Goal: Task Accomplishment & Management: Use online tool/utility

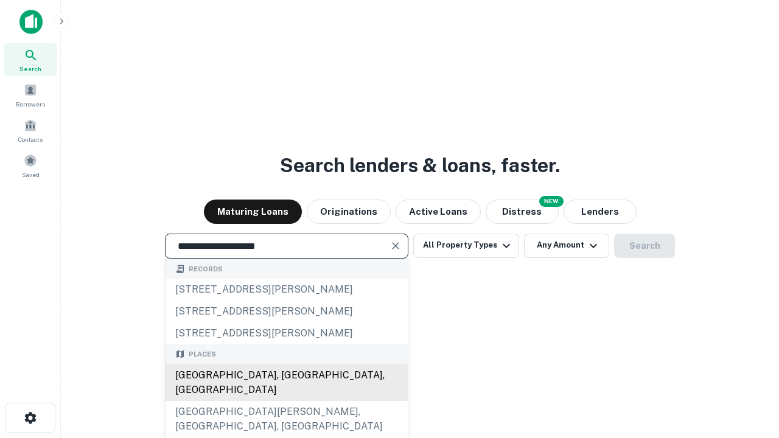
click at [286, 401] on div "[GEOGRAPHIC_DATA], [GEOGRAPHIC_DATA], [GEOGRAPHIC_DATA]" at bounding box center [287, 383] width 242 height 37
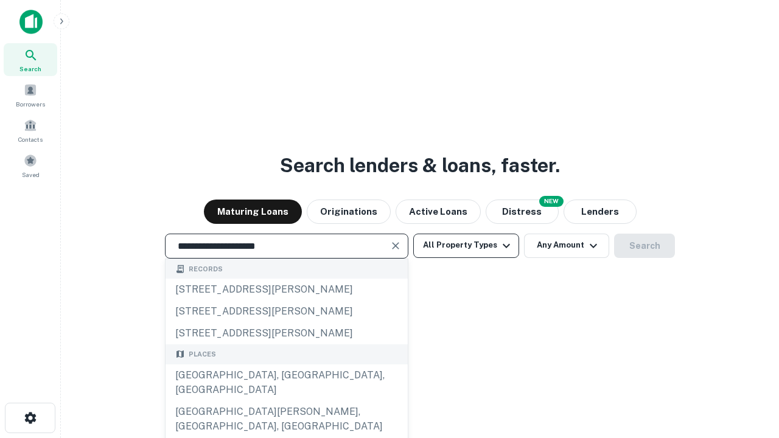
type input "**********"
click at [466, 245] on button "All Property Types" at bounding box center [466, 246] width 106 height 24
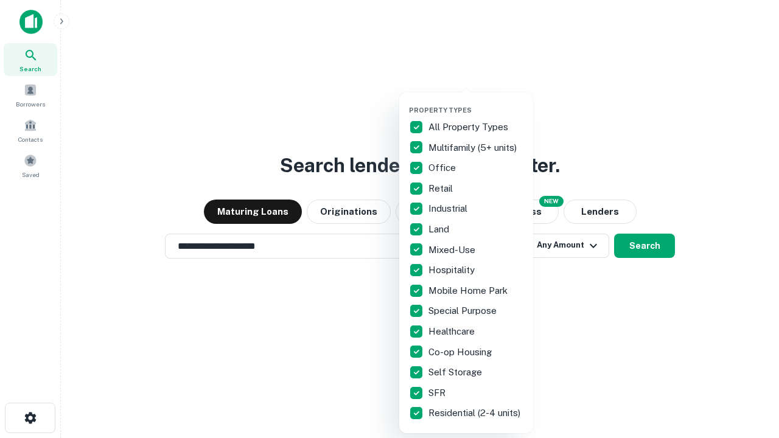
click at [476, 102] on button "button" at bounding box center [476, 102] width 134 height 1
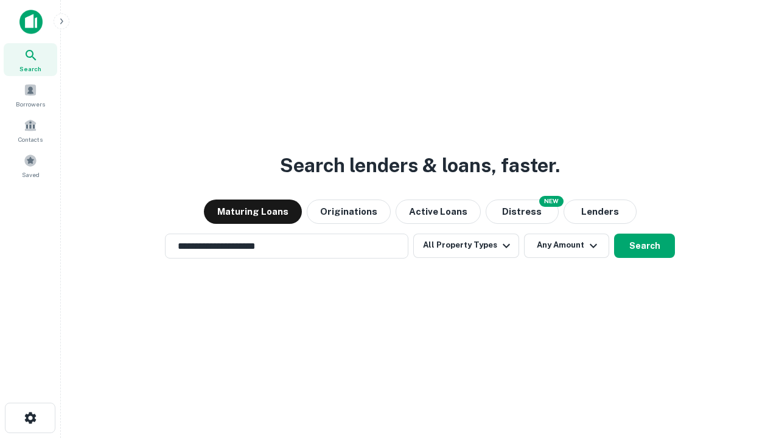
scroll to position [7, 147]
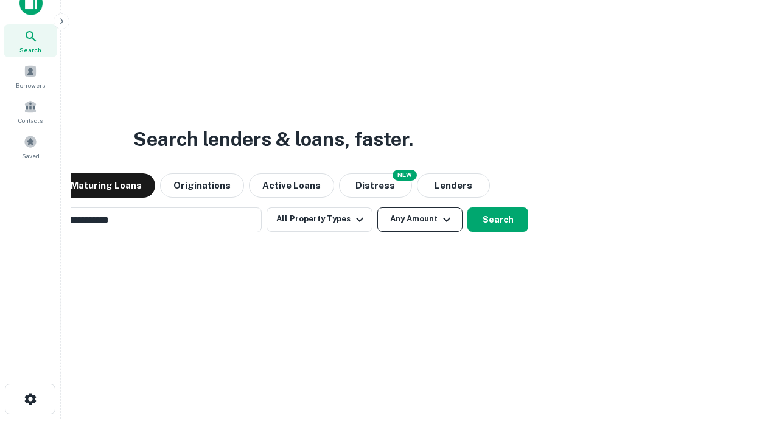
click at [378, 208] on button "Any Amount" at bounding box center [420, 220] width 85 height 24
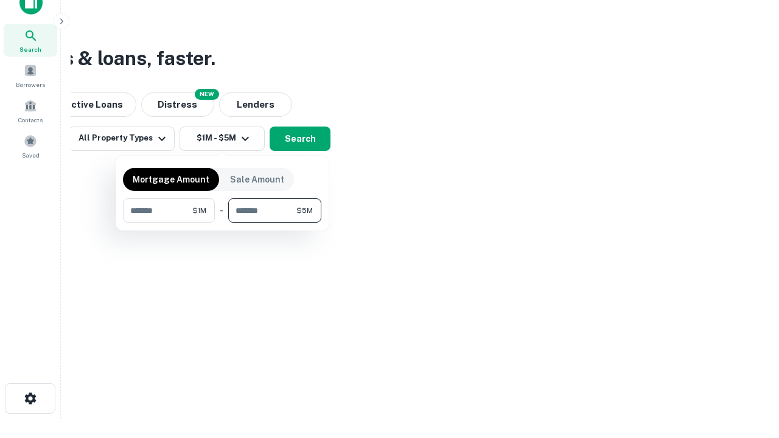
type input "*******"
click at [222, 223] on button "button" at bounding box center [222, 223] width 199 height 1
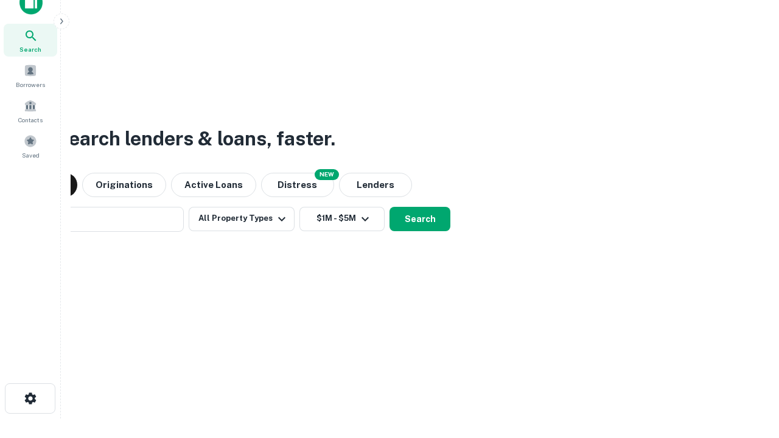
scroll to position [19, 0]
click at [390, 208] on button "Search" at bounding box center [420, 220] width 61 height 24
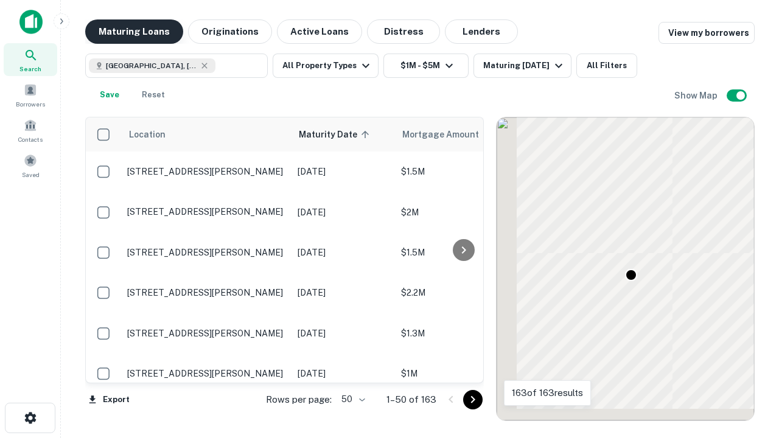
click at [134, 32] on button "Maturing Loans" at bounding box center [134, 31] width 98 height 24
